Goal: Information Seeking & Learning: Learn about a topic

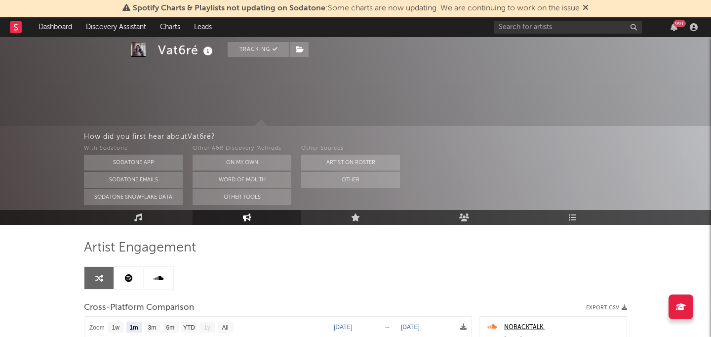
select select "1m"
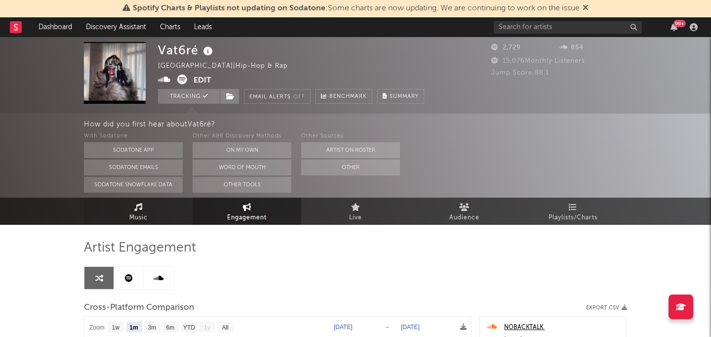
click at [143, 206] on link "Music" at bounding box center [138, 210] width 109 height 27
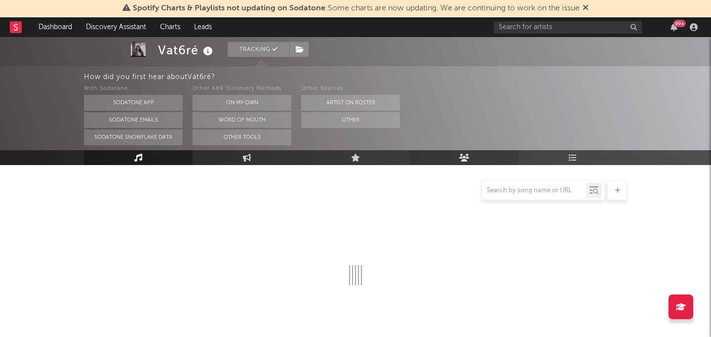
select select "1w"
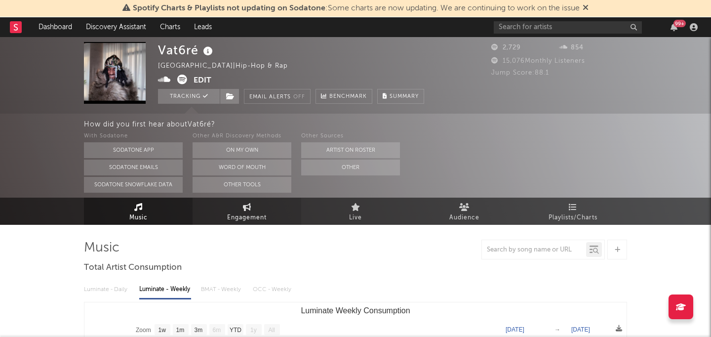
click at [255, 219] on span "Engagement" at bounding box center [246, 218] width 39 height 12
select select "1w"
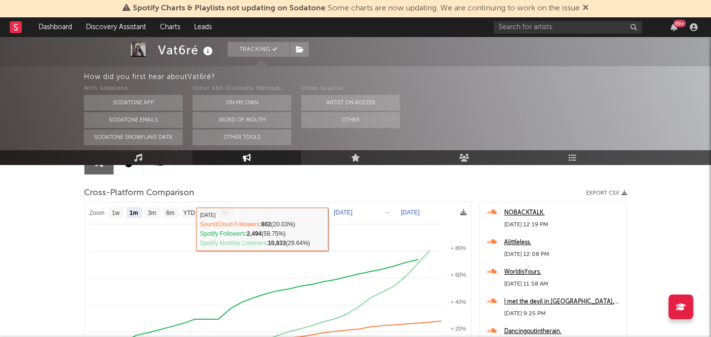
scroll to position [121, 0]
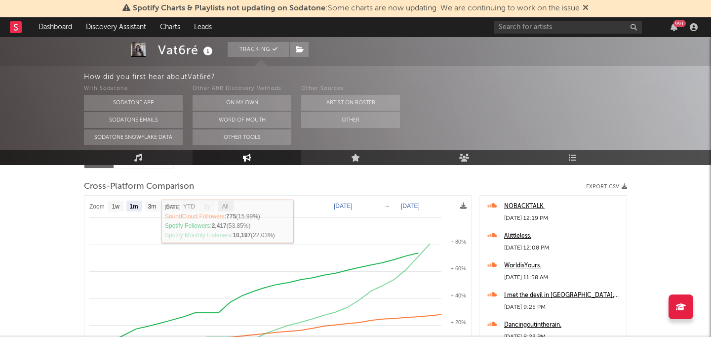
click at [226, 205] on text "All" at bounding box center [225, 206] width 6 height 7
select select "All"
type input "[DATE]"
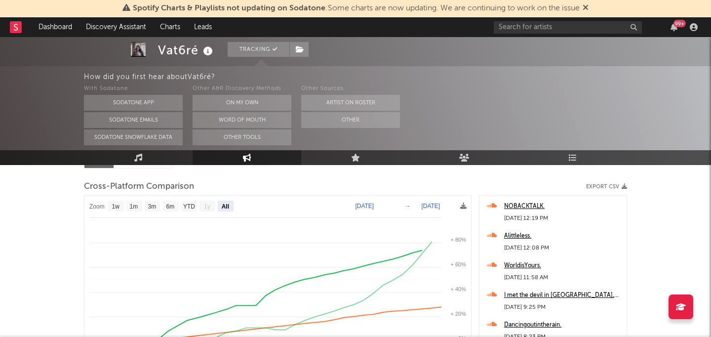
select select "All"
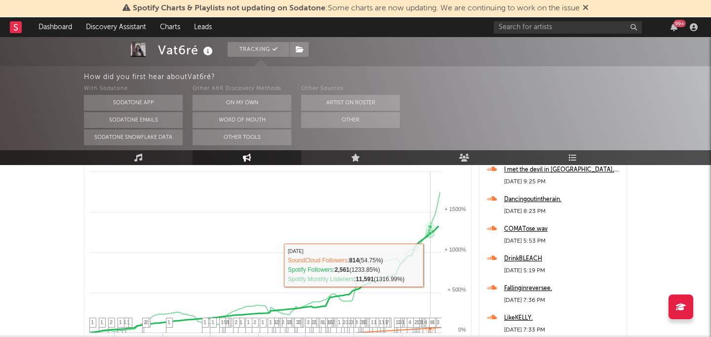
scroll to position [0, 0]
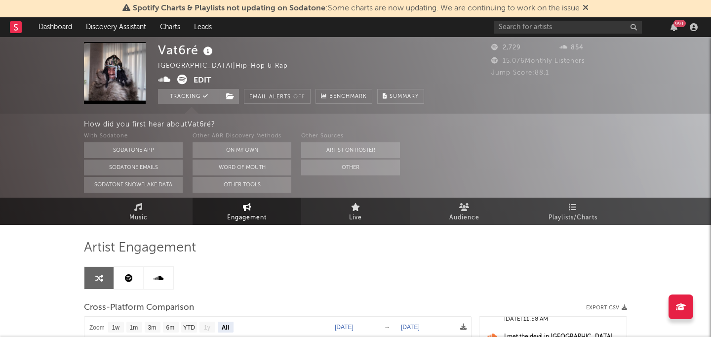
click at [378, 215] on link "Live" at bounding box center [355, 210] width 109 height 27
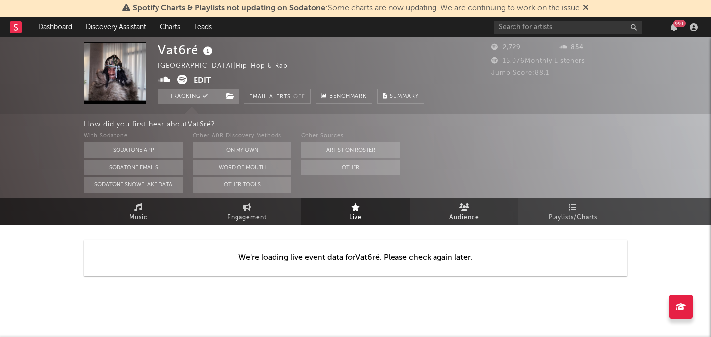
click at [475, 203] on link "Audience" at bounding box center [464, 210] width 109 height 27
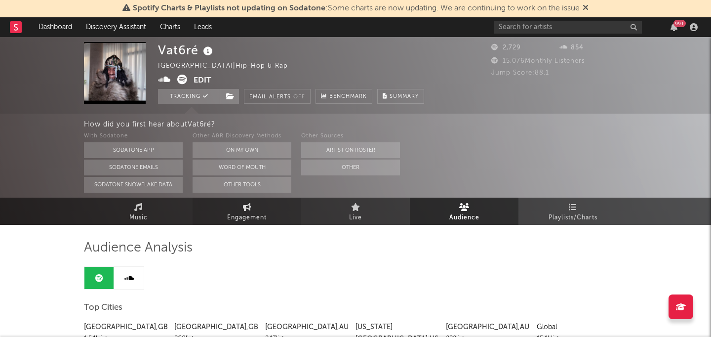
click at [248, 200] on link "Engagement" at bounding box center [246, 210] width 109 height 27
select select "1w"
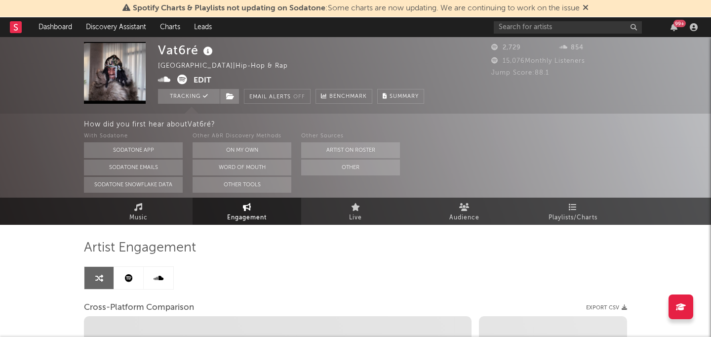
select select "1m"
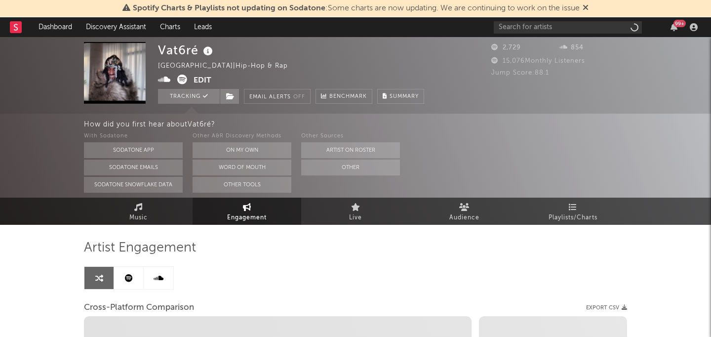
select select "1w"
click at [678, 25] on div "99 +" at bounding box center [679, 23] width 12 height 7
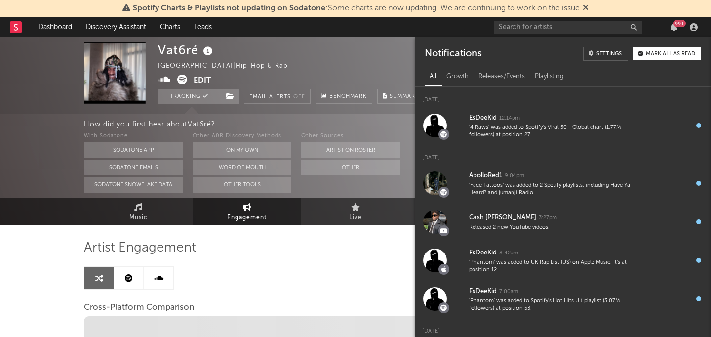
select select "1m"
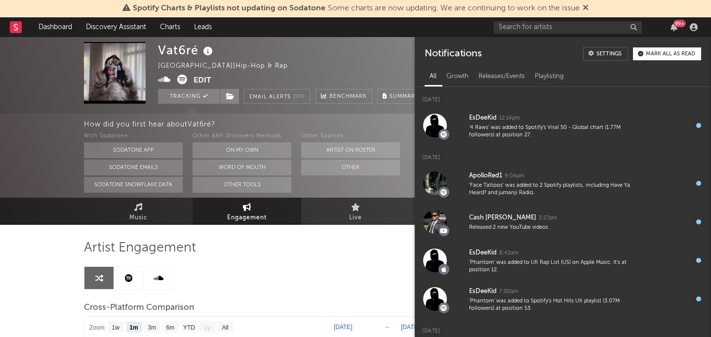
click at [678, 25] on div "99 +" at bounding box center [679, 23] width 12 height 7
select select "1m"
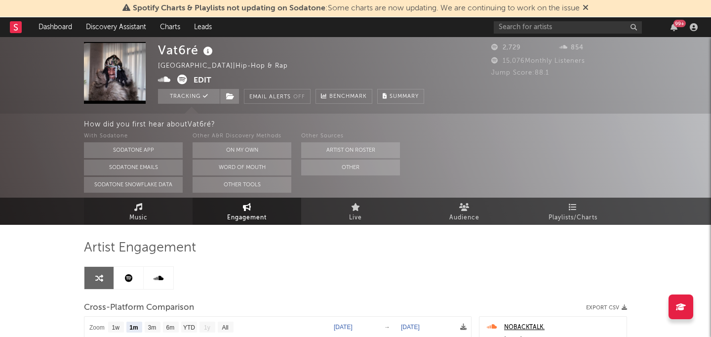
click at [150, 206] on link "Music" at bounding box center [138, 210] width 109 height 27
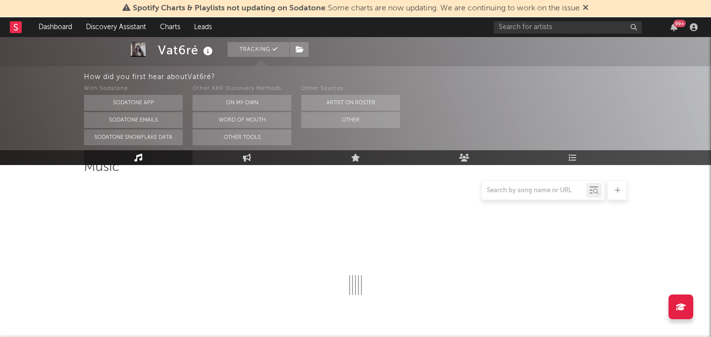
scroll to position [113, 0]
select select "1w"
